Goal: Find contact information: Find contact information

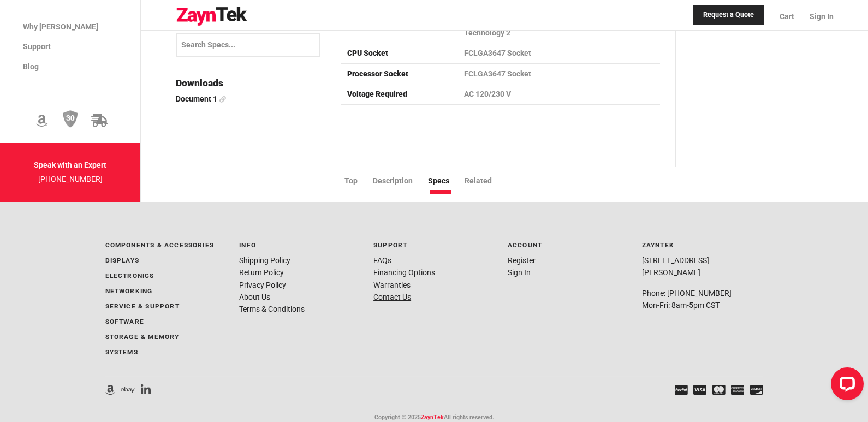
click at [391, 293] on link "Contact Us" at bounding box center [393, 297] width 38 height 9
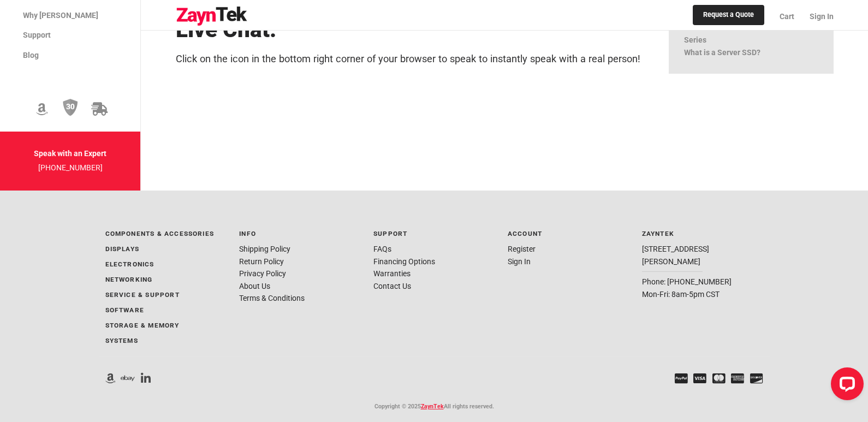
scroll to position [481, 0]
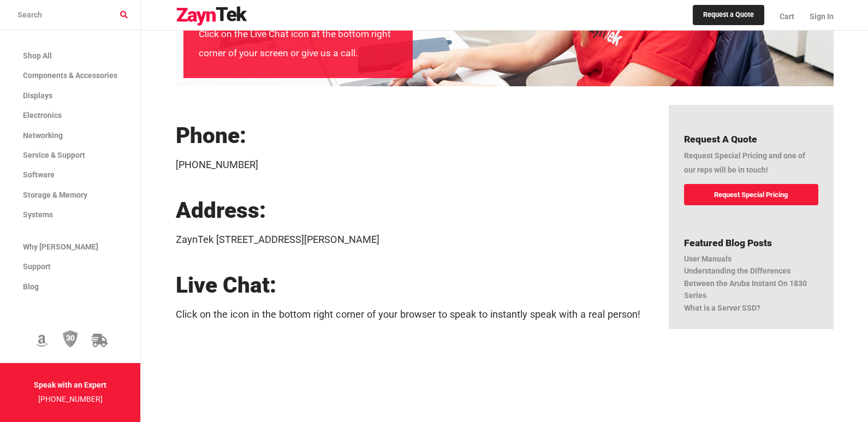
scroll to position [218, 0]
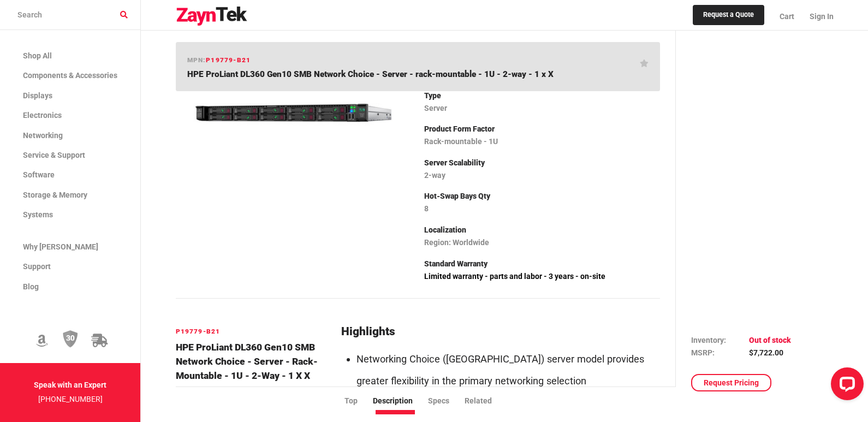
scroll to position [109, 0]
